Goal: Find specific page/section: Find specific page/section

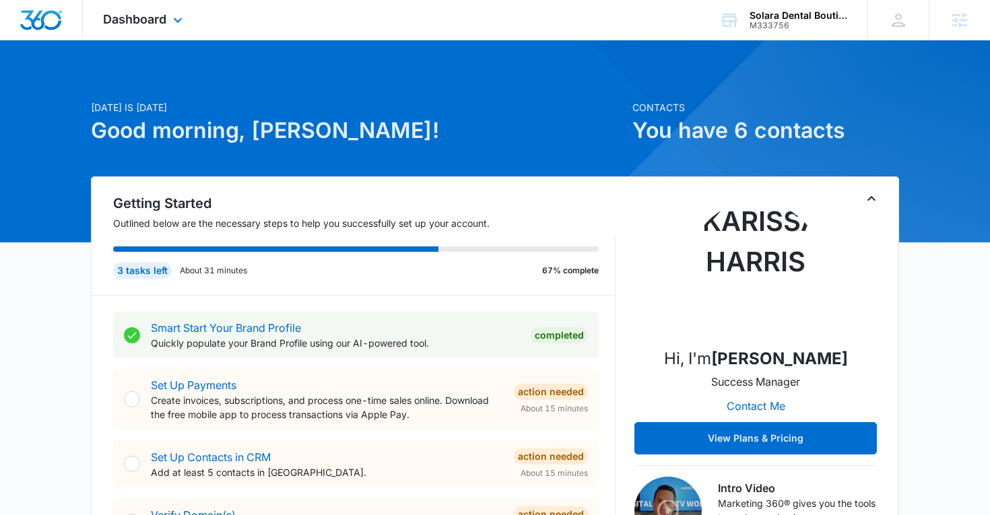
click at [162, 27] on div "Dashboard Apps Reputation Websites Forms CRM Email Social Shop Content Ads Inte…" at bounding box center [144, 20] width 123 height 40
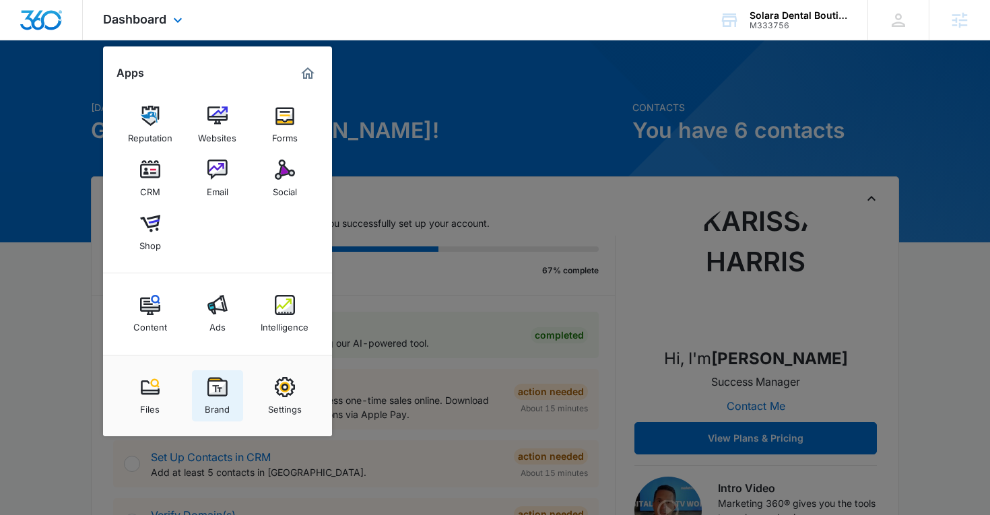
click at [212, 386] on img at bounding box center [217, 387] width 20 height 20
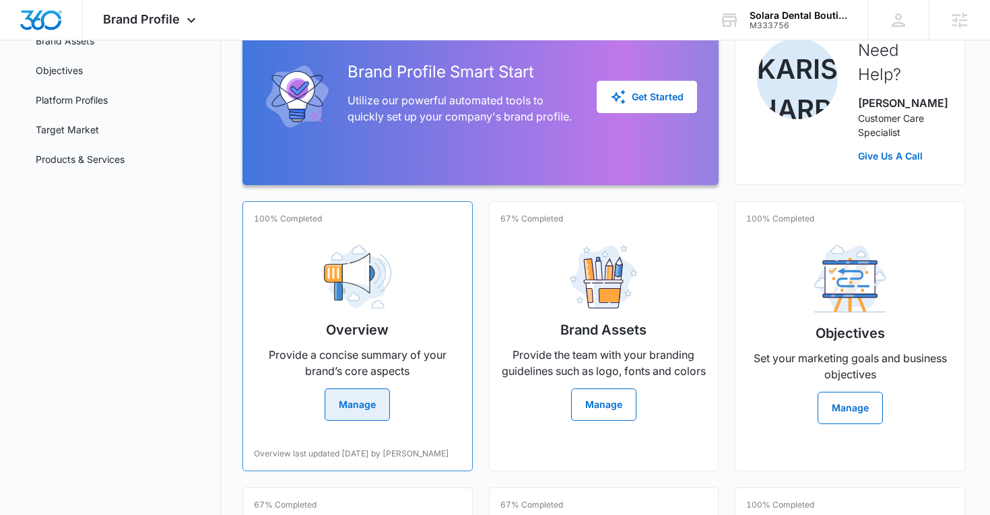
scroll to position [149, 0]
click at [307, 343] on div "Overview Provide a concise summary of your brand’s core aspects Manage" at bounding box center [357, 327] width 207 height 187
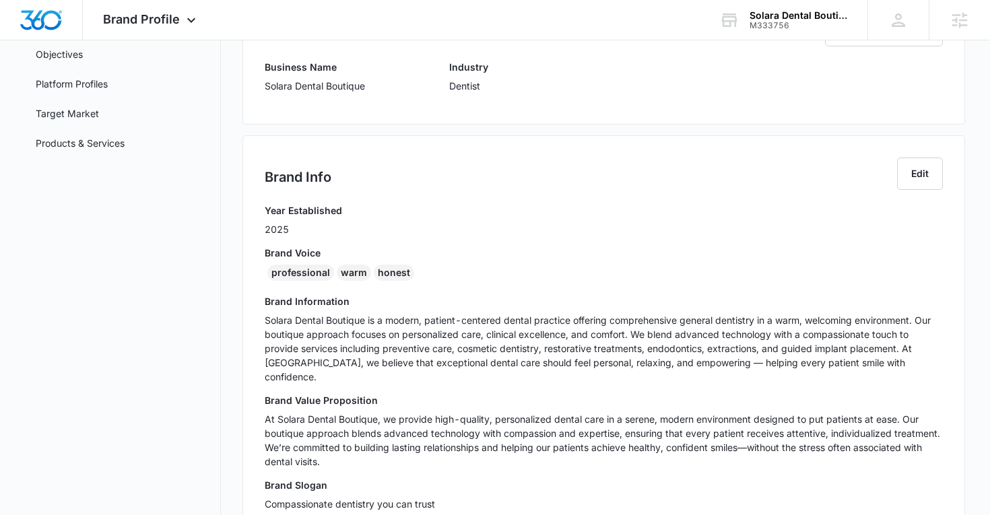
scroll to position [168, 0]
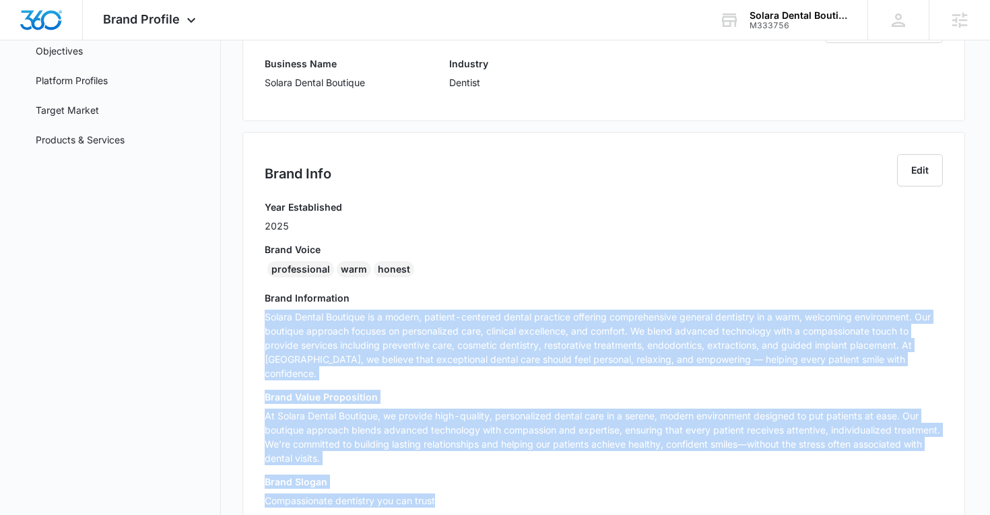
drag, startPoint x: 266, startPoint y: 324, endPoint x: 468, endPoint y: 484, distance: 257.9
click at [468, 484] on div "Year Established 2025 Brand Voice professional warm honest Brand Information So…" at bounding box center [604, 358] width 679 height 317
copy div "Solara Dental Boutique is a modern, patient-centered dental practice offering c…"
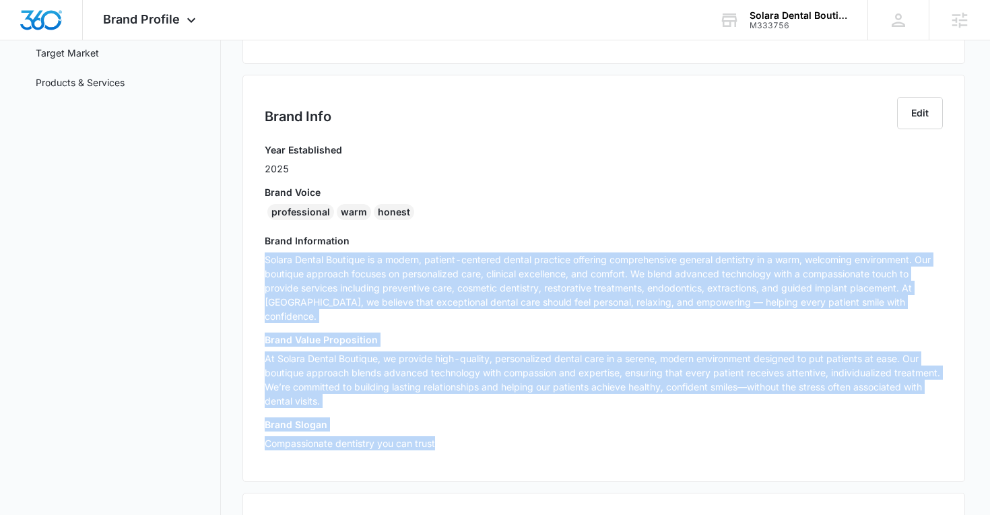
scroll to position [227, 0]
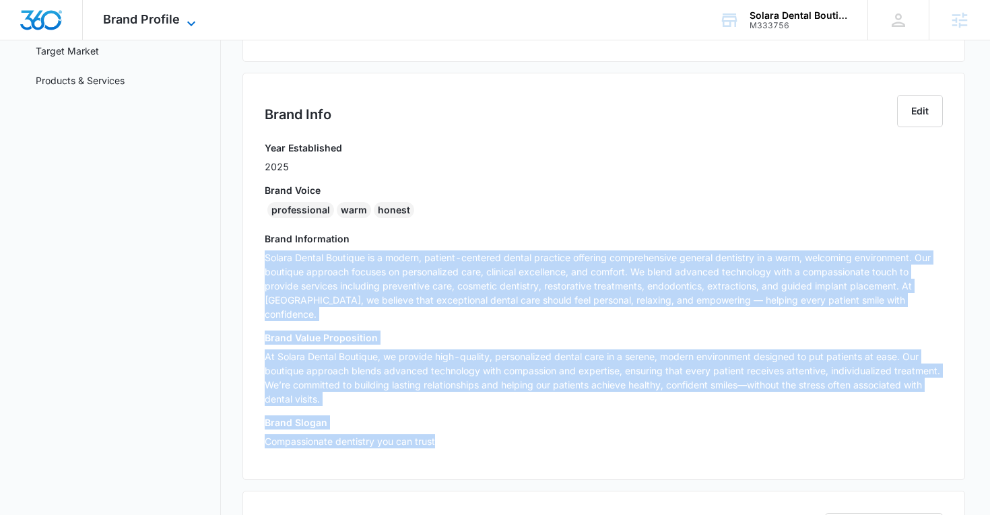
click at [178, 13] on span "Brand Profile" at bounding box center [141, 19] width 77 height 14
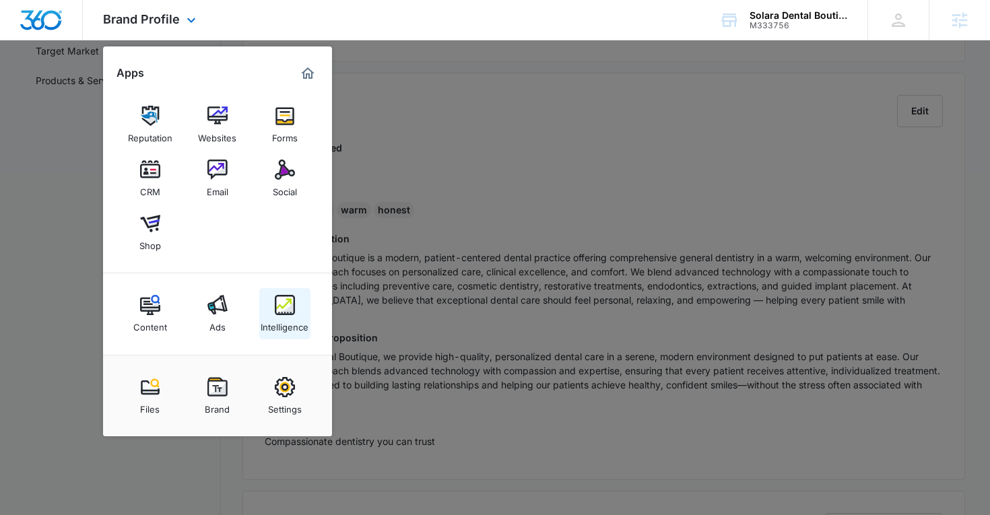
click at [265, 310] on link "Intelligence" at bounding box center [284, 313] width 51 height 51
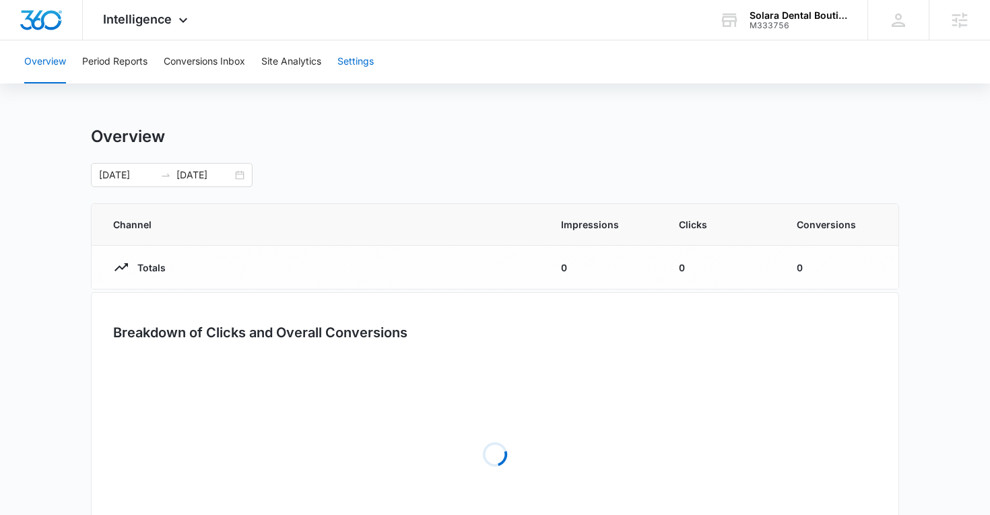
click at [353, 60] on button "Settings" at bounding box center [355, 61] width 36 height 43
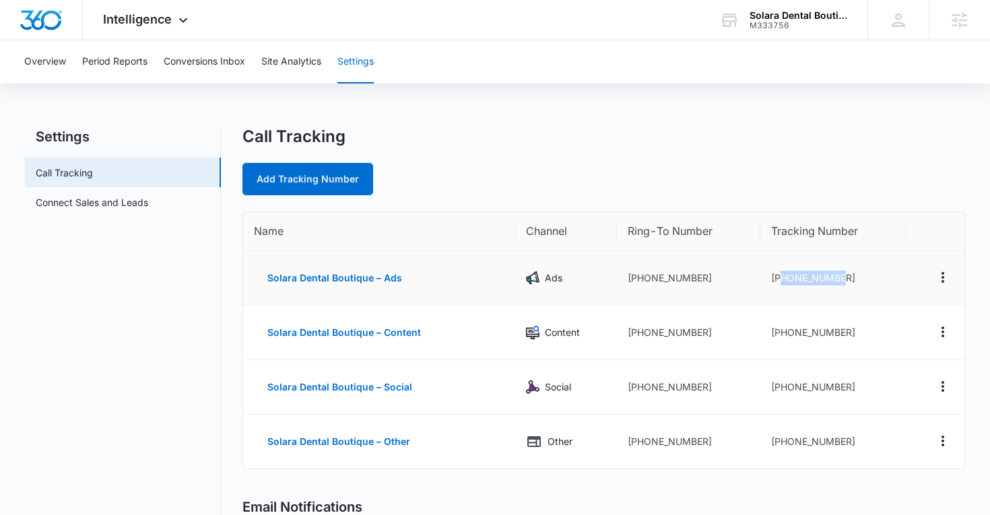
drag, startPoint x: 857, startPoint y: 278, endPoint x: 780, endPoint y: 283, distance: 77.0
click at [780, 283] on td "+17542021015" at bounding box center [833, 278] width 146 height 55
copy td "7542021015"
click at [154, 21] on span "Intelligence" at bounding box center [137, 19] width 69 height 14
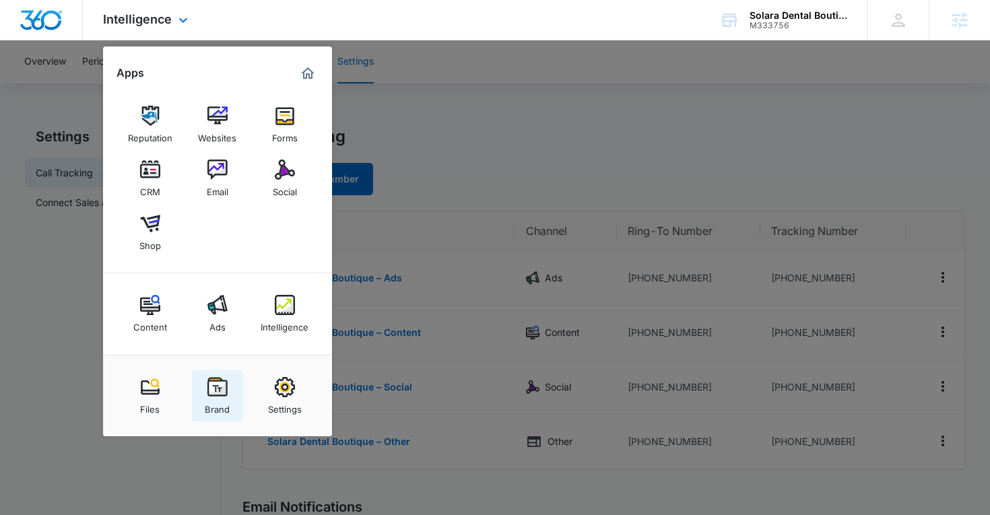
click at [215, 385] on img at bounding box center [217, 387] width 20 height 20
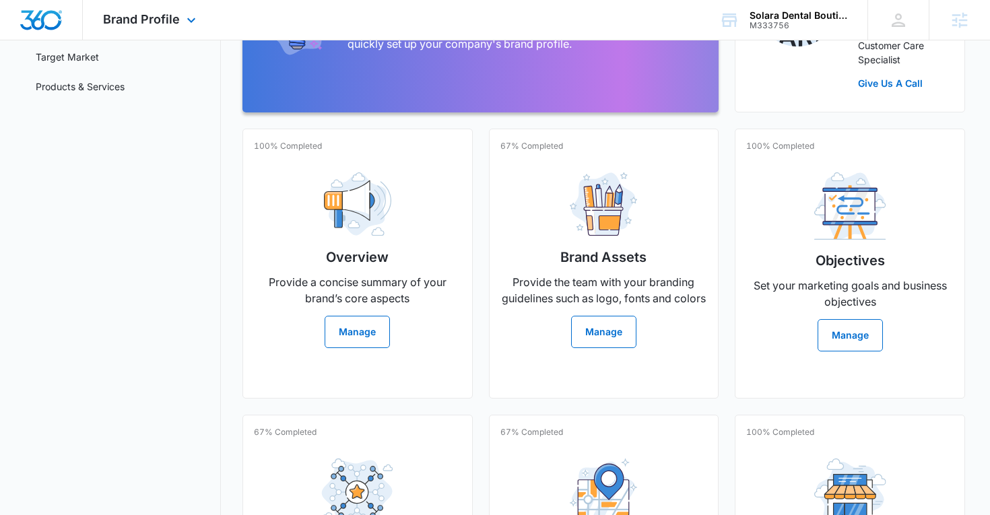
scroll to position [323, 0]
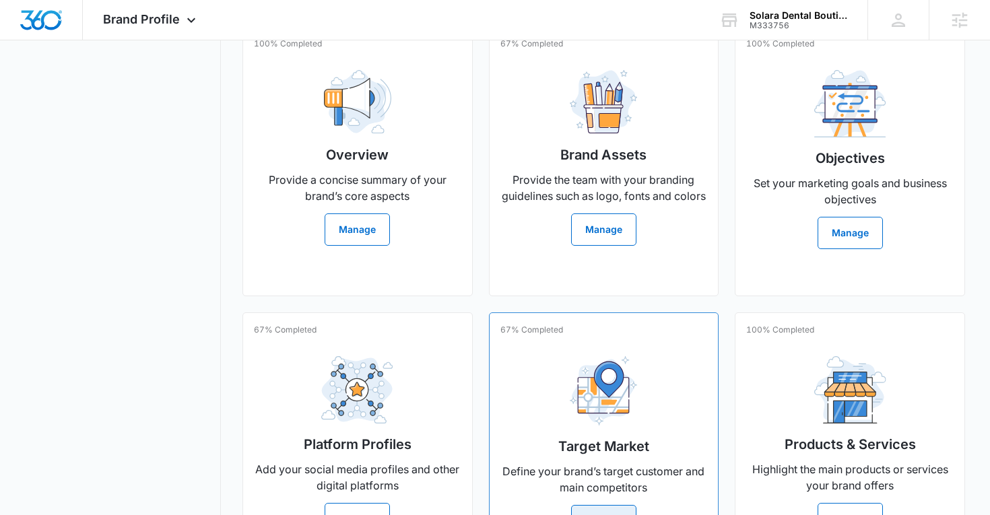
click at [595, 351] on div "Target Market Define your brand’s target customer and main competitors Manage" at bounding box center [603, 441] width 207 height 192
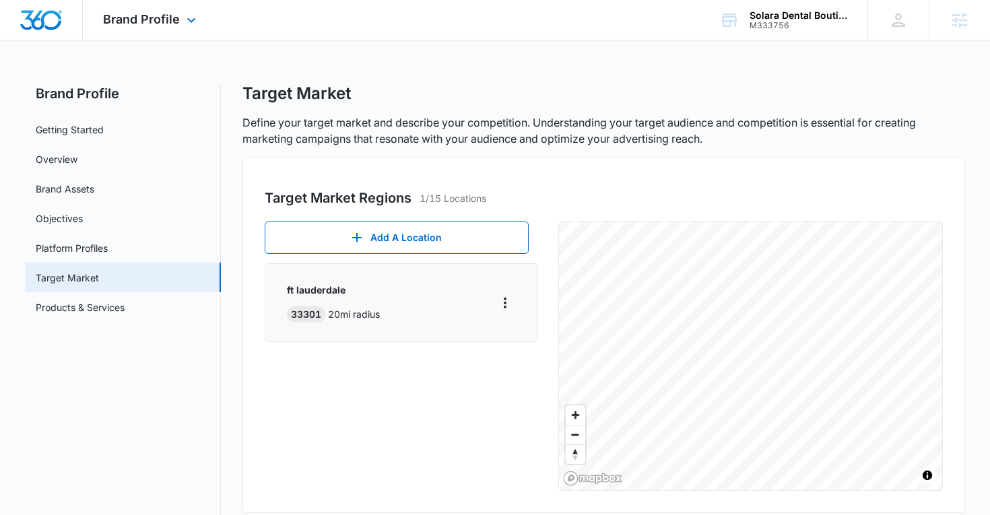
click at [145, 30] on div "Brand Profile Apps Reputation Websites Forms CRM Email Social Shop Content Ads …" at bounding box center [151, 20] width 137 height 40
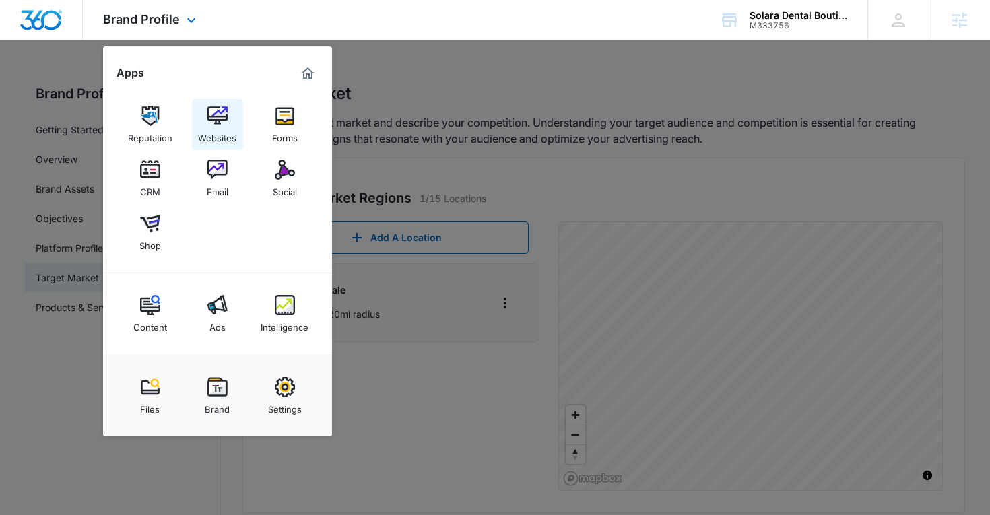
click at [206, 119] on link "Websites" at bounding box center [217, 124] width 51 height 51
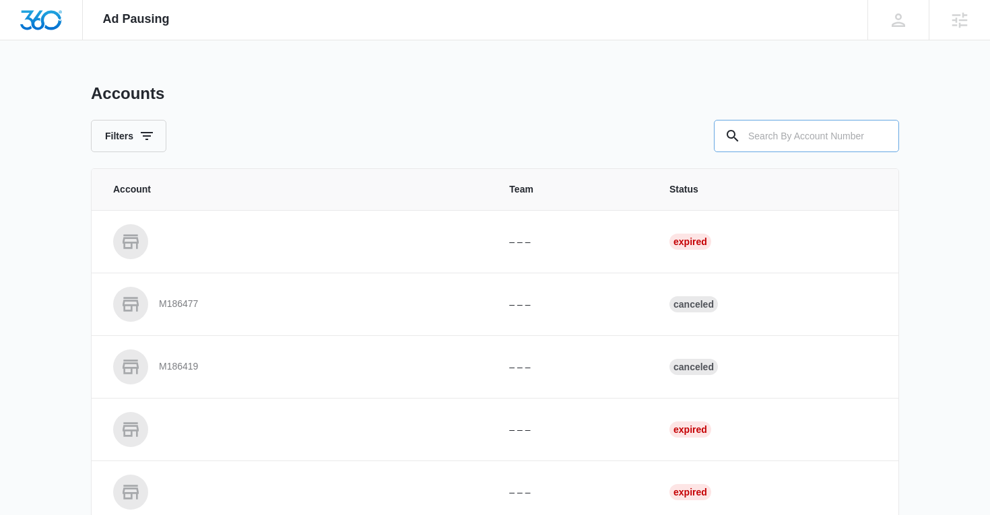
click at [775, 149] on input "text" at bounding box center [806, 136] width 185 height 32
paste input "M333756"
type input "M333756"
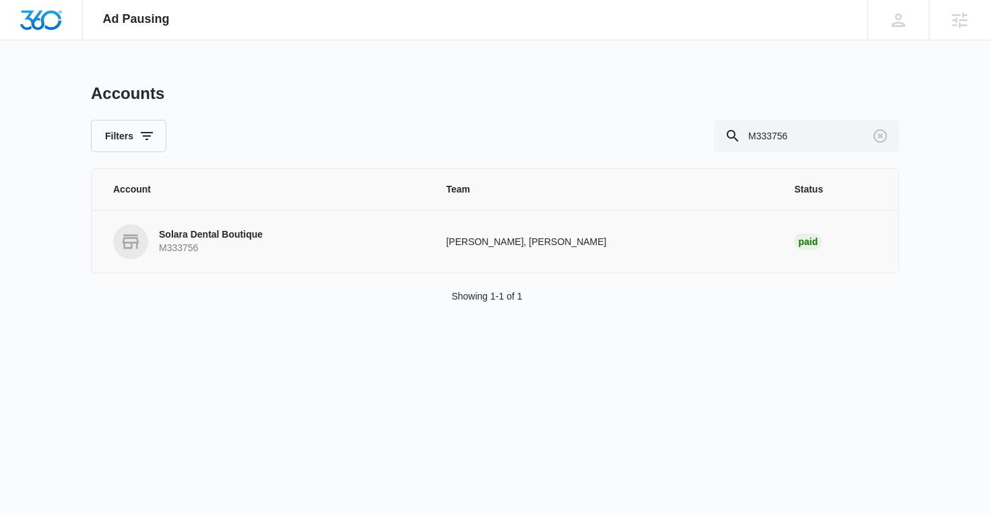
click at [284, 258] on link "Solara Dental Boutique M333756" at bounding box center [263, 241] width 300 height 35
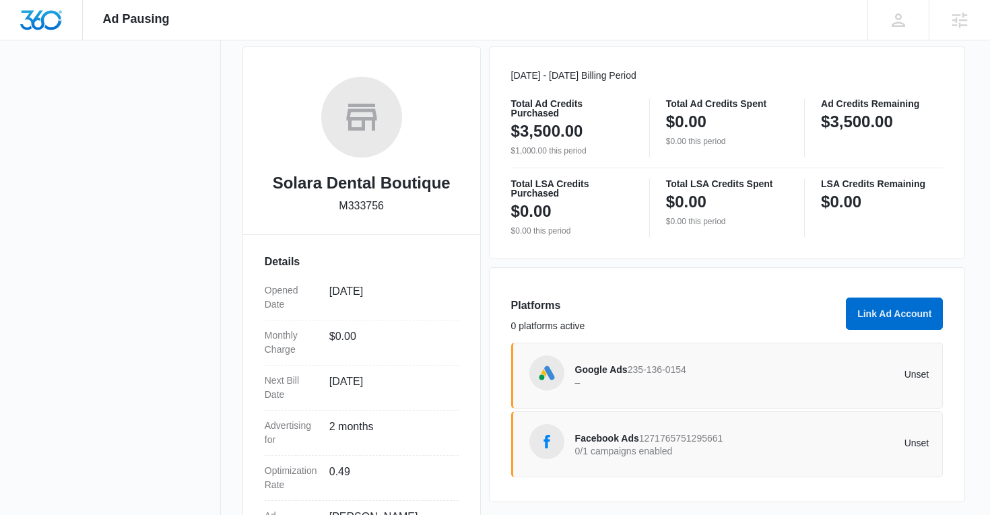
scroll to position [182, 0]
